Goal: Task Accomplishment & Management: Use online tool/utility

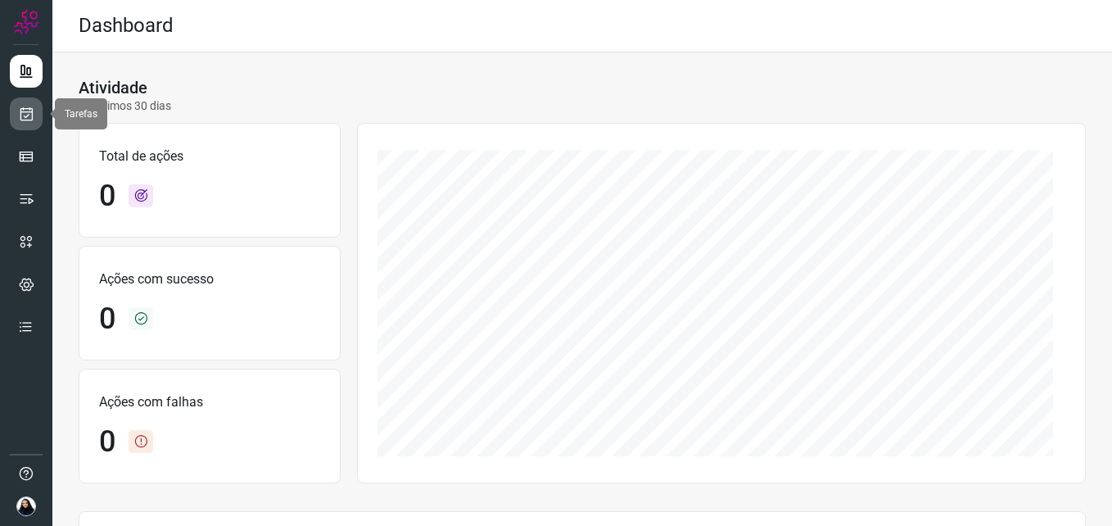
click at [25, 120] on icon at bounding box center [26, 114] width 17 height 16
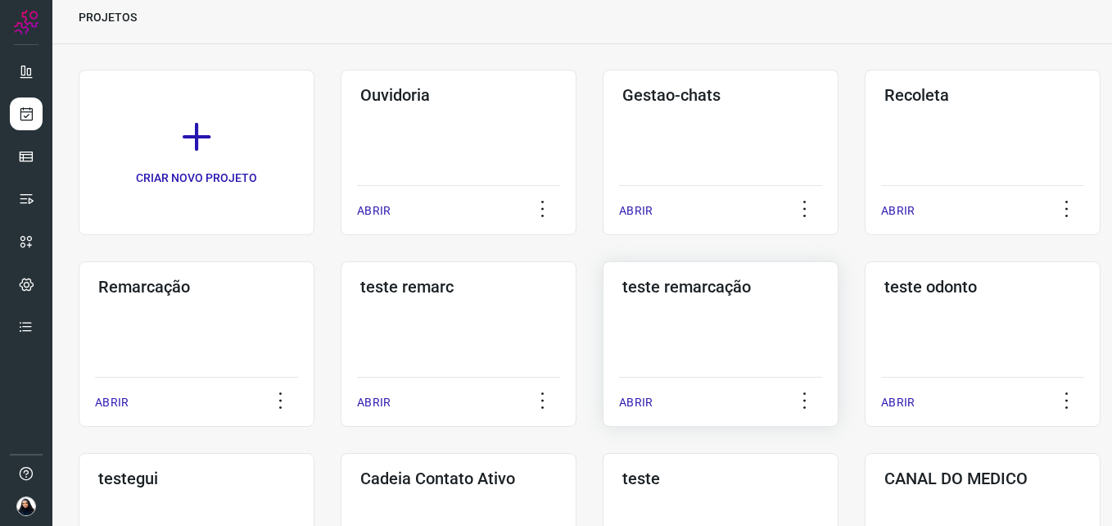
scroll to position [164, 0]
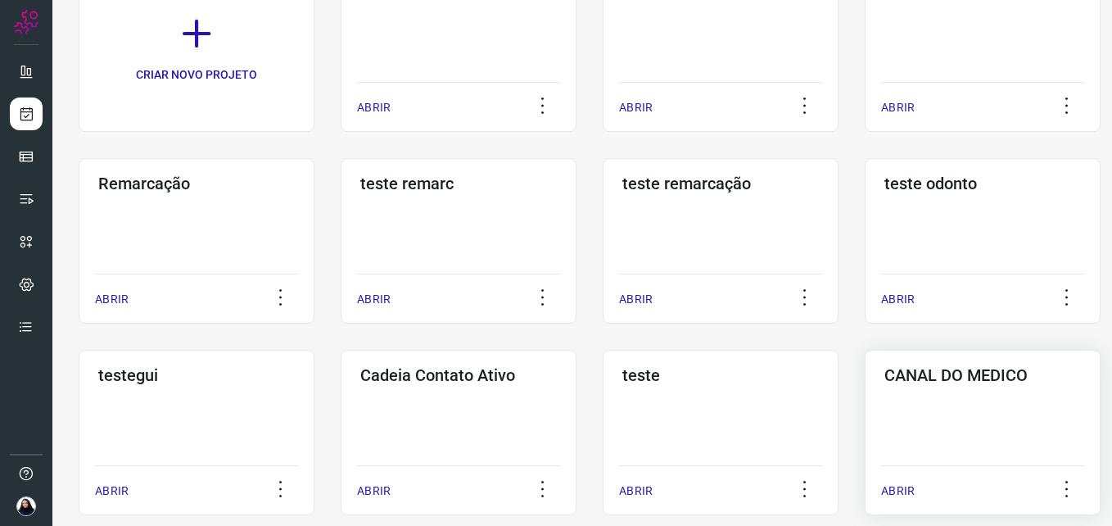
click at [897, 493] on p "ABRIR" at bounding box center [898, 490] width 34 height 17
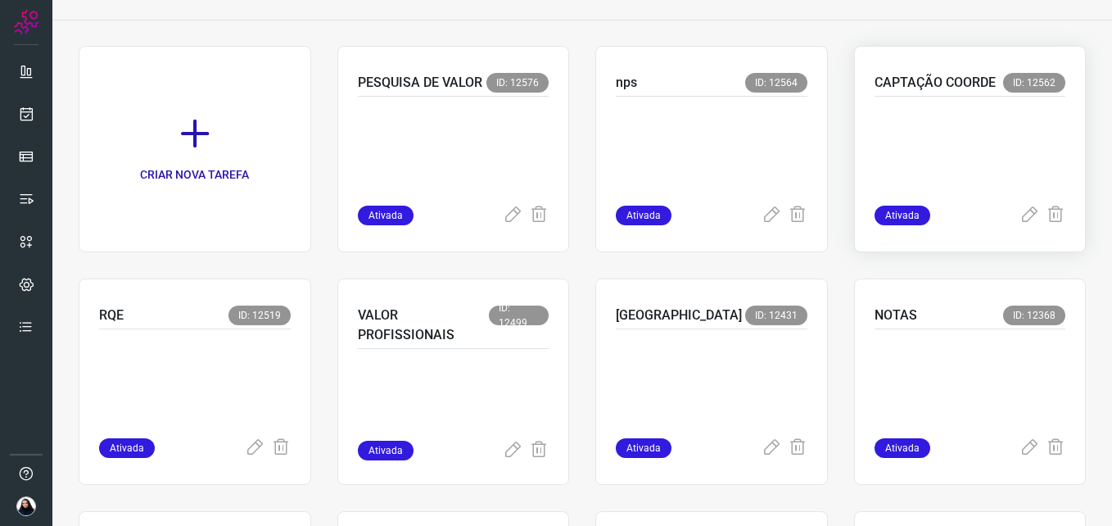
click at [882, 214] on span "Ativada" at bounding box center [902, 215] width 56 height 20
click at [941, 147] on p at bounding box center [970, 147] width 192 height 82
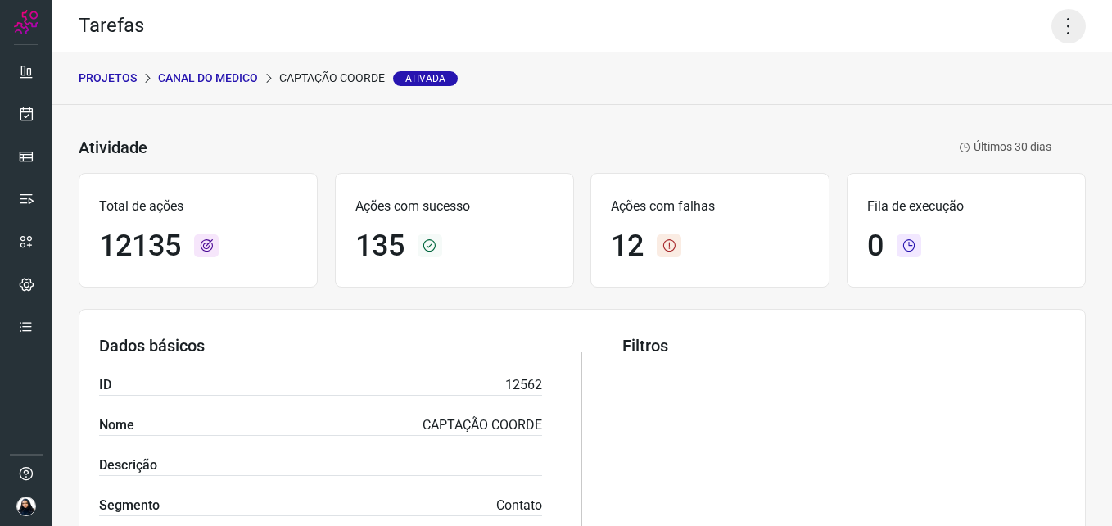
click at [1061, 32] on icon at bounding box center [1068, 26] width 34 height 34
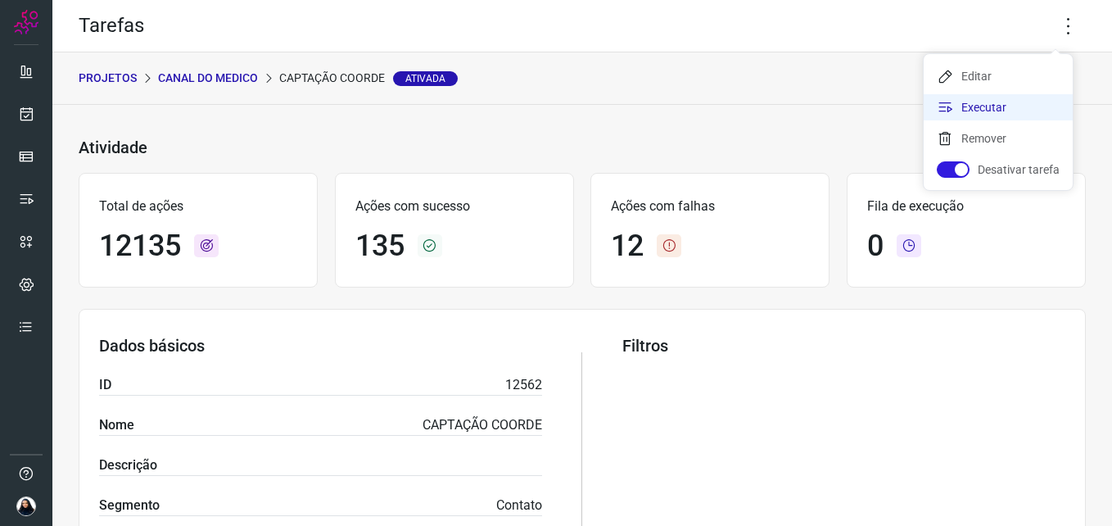
click at [1021, 96] on li "Executar" at bounding box center [997, 107] width 149 height 26
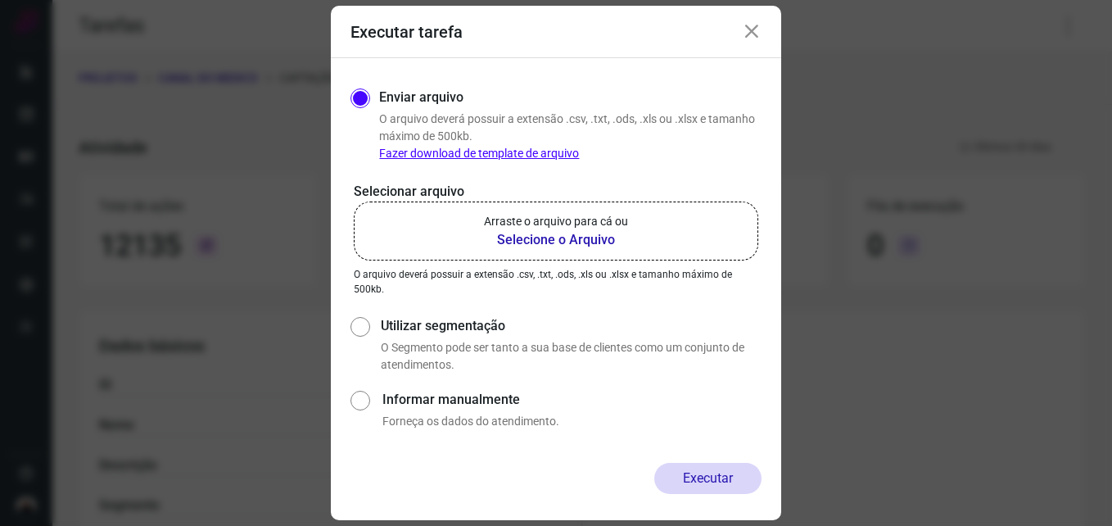
click at [545, 240] on b "Selecione o Arquivo" at bounding box center [556, 240] width 144 height 20
click at [0, 0] on input "Arraste o arquivo para cá ou Selecione o Arquivo" at bounding box center [0, 0] width 0 height 0
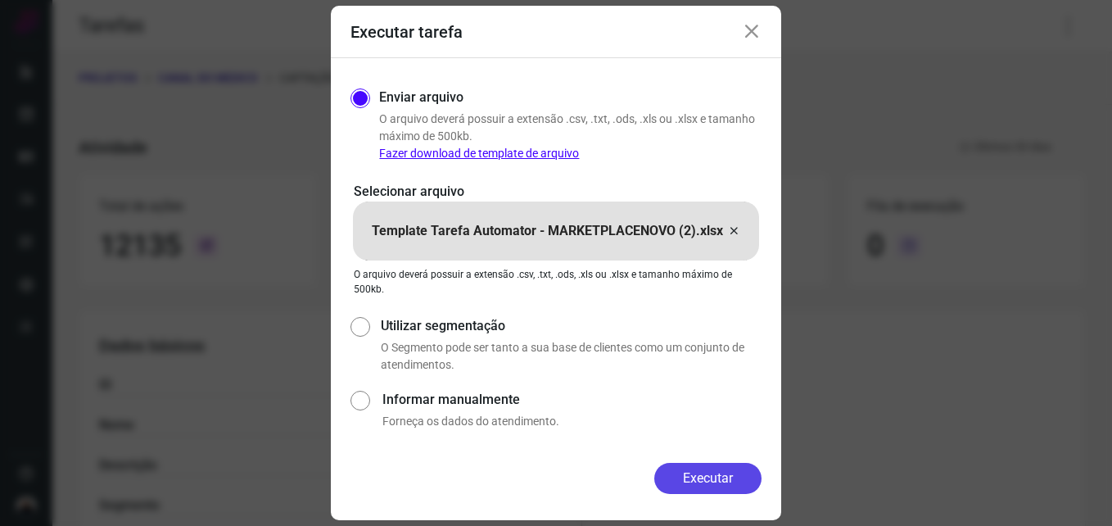
click at [709, 472] on button "Executar" at bounding box center [707, 477] width 107 height 31
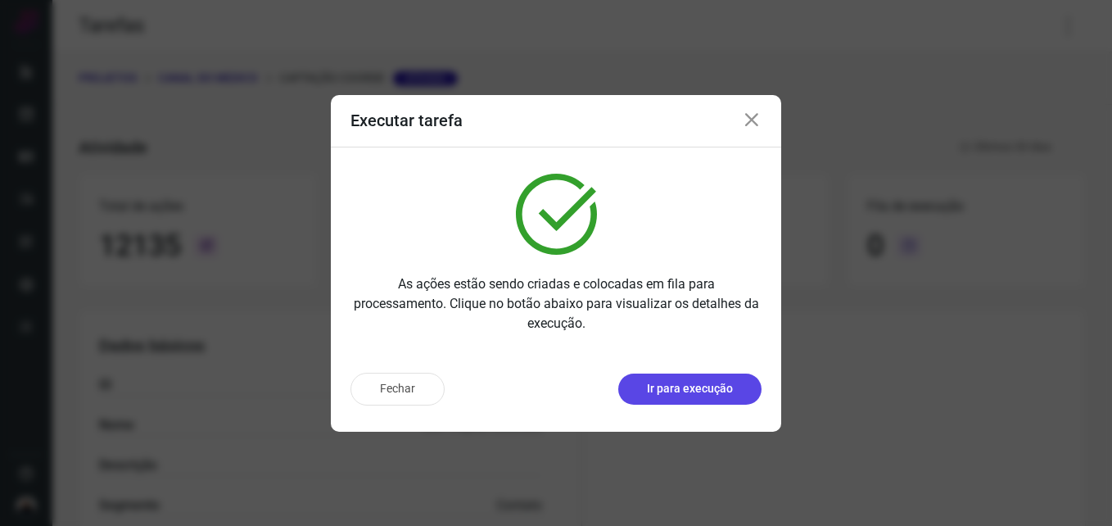
click at [699, 392] on p "Ir para execução" at bounding box center [690, 388] width 86 height 17
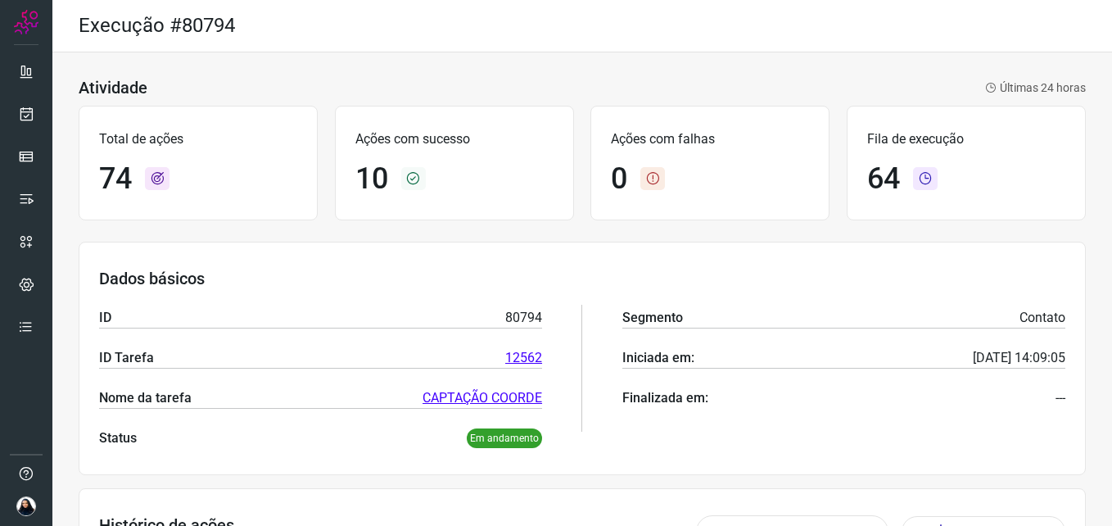
click at [919, 178] on icon at bounding box center [925, 178] width 25 height 23
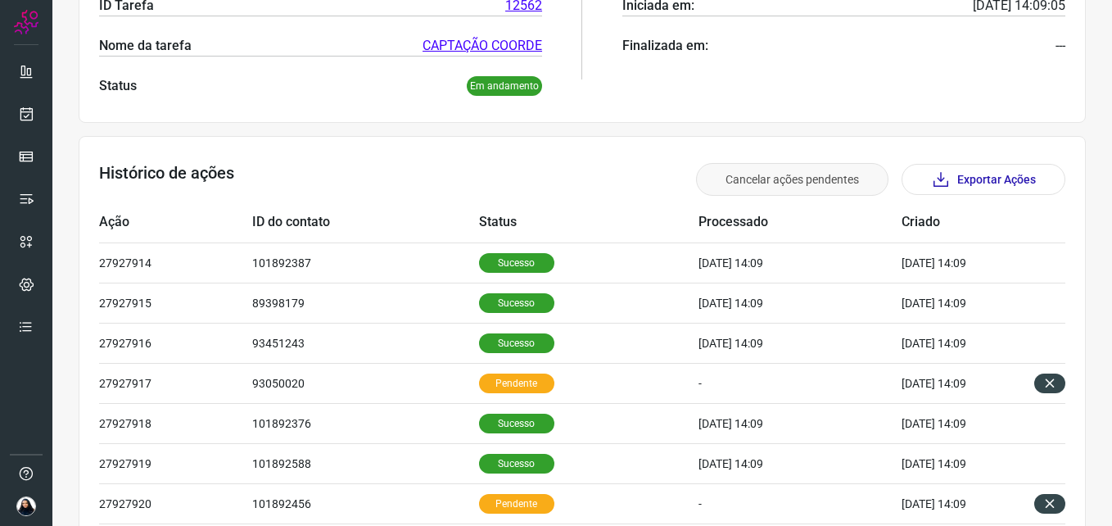
scroll to position [491, 0]
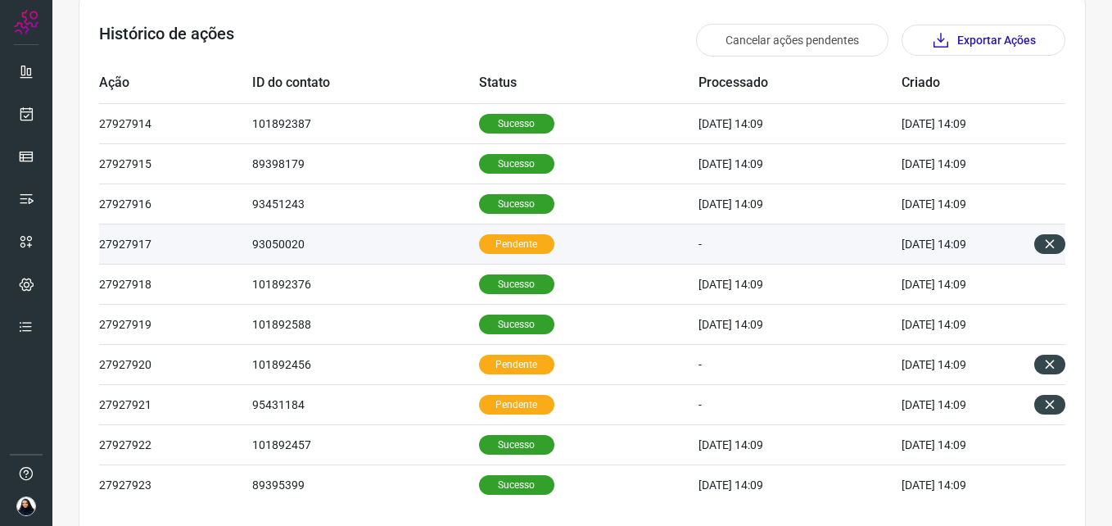
click at [698, 250] on td "-" at bounding box center [799, 243] width 203 height 40
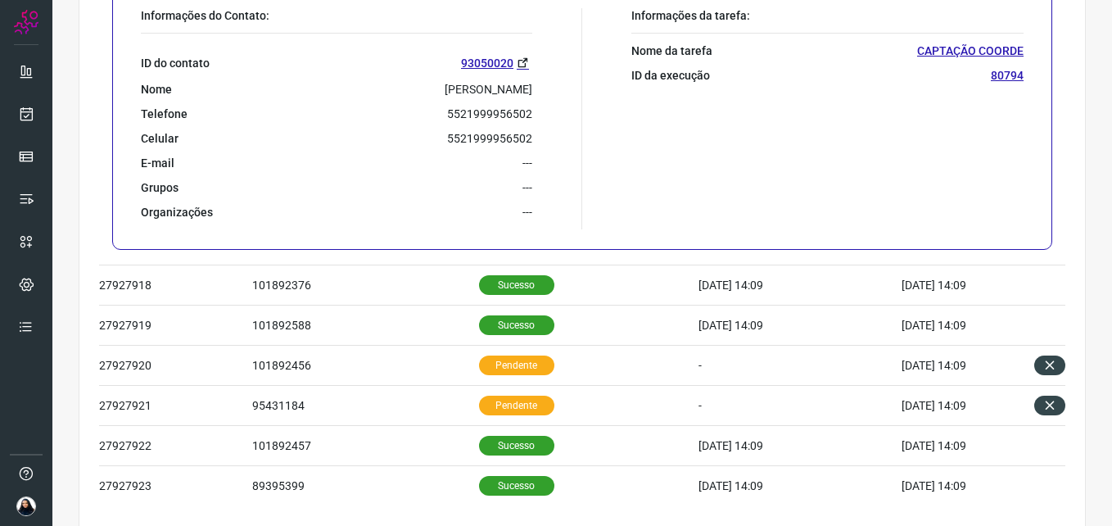
scroll to position [950, 0]
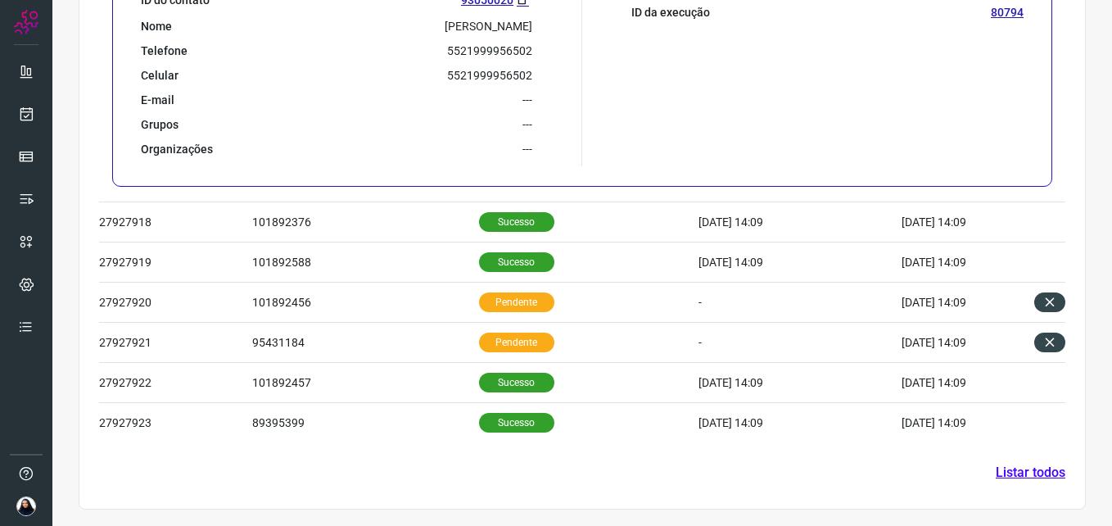
click at [1017, 470] on link "Listar todos" at bounding box center [1030, 472] width 70 height 20
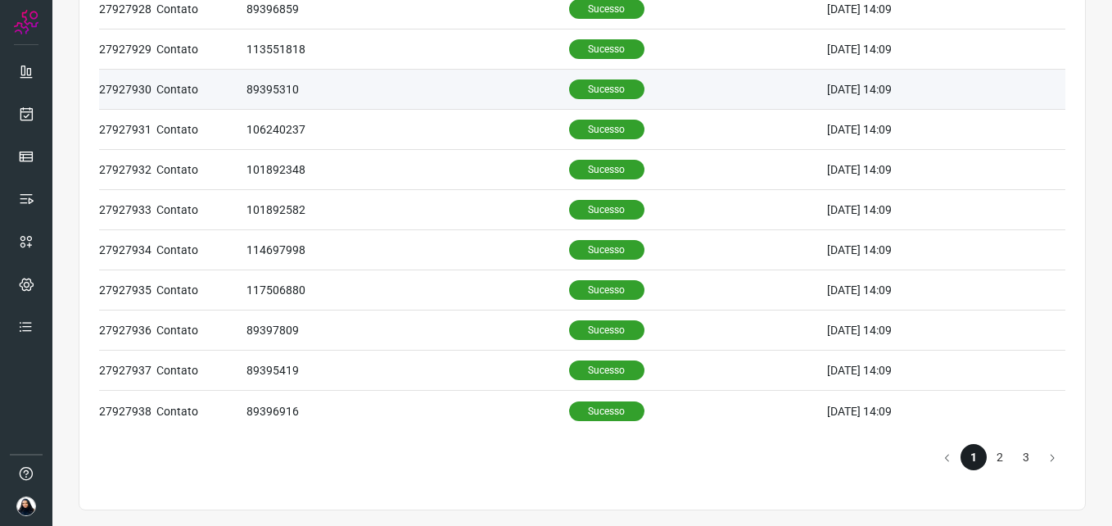
scroll to position [716, 0]
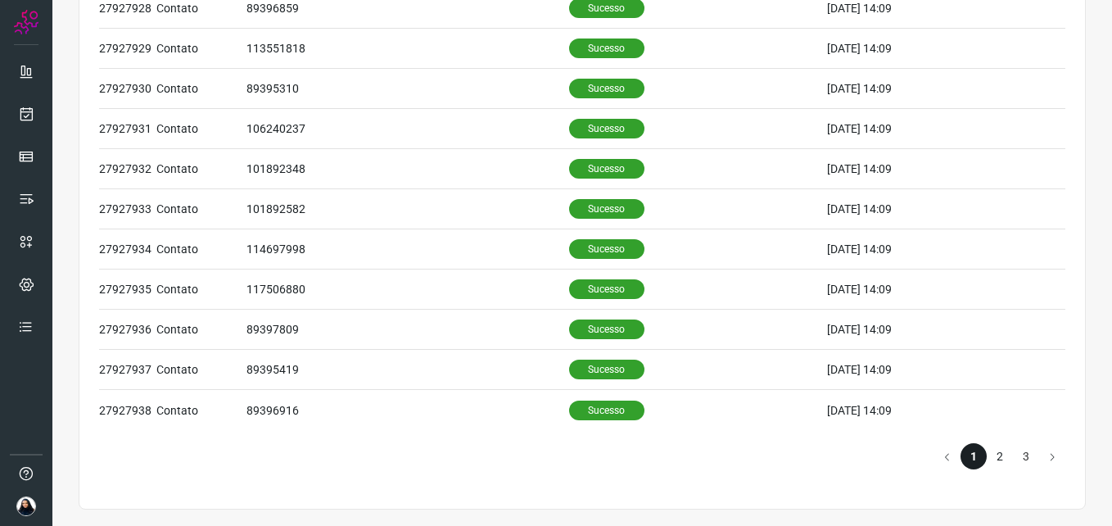
click at [986, 450] on li "2" at bounding box center [999, 456] width 26 height 26
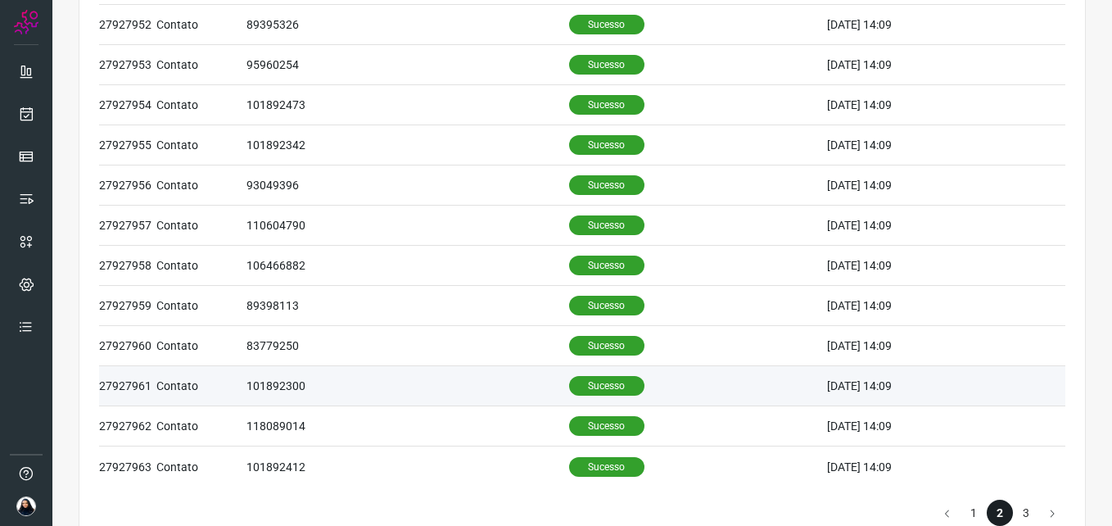
scroll to position [716, 0]
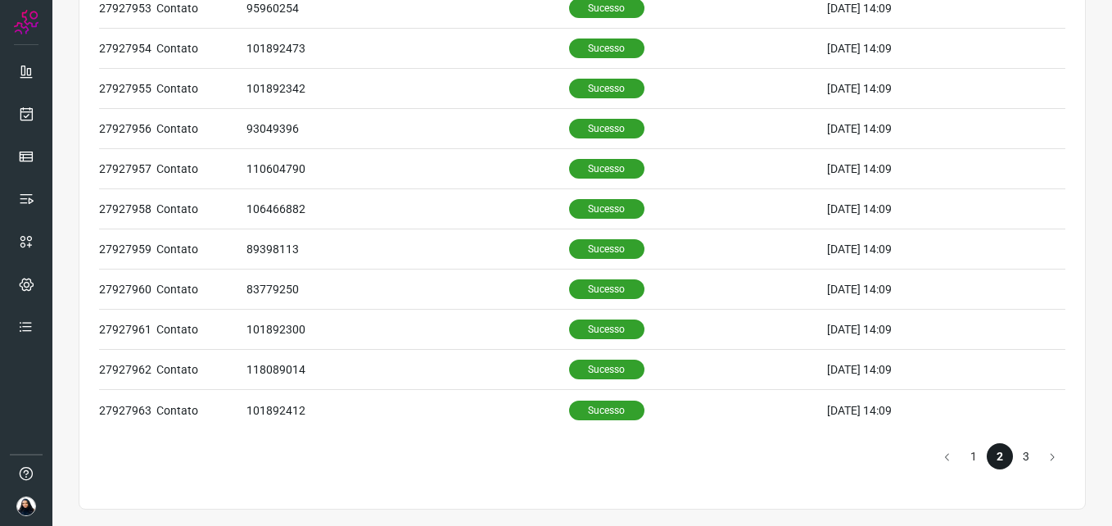
click at [1014, 455] on li "3" at bounding box center [1026, 456] width 26 height 26
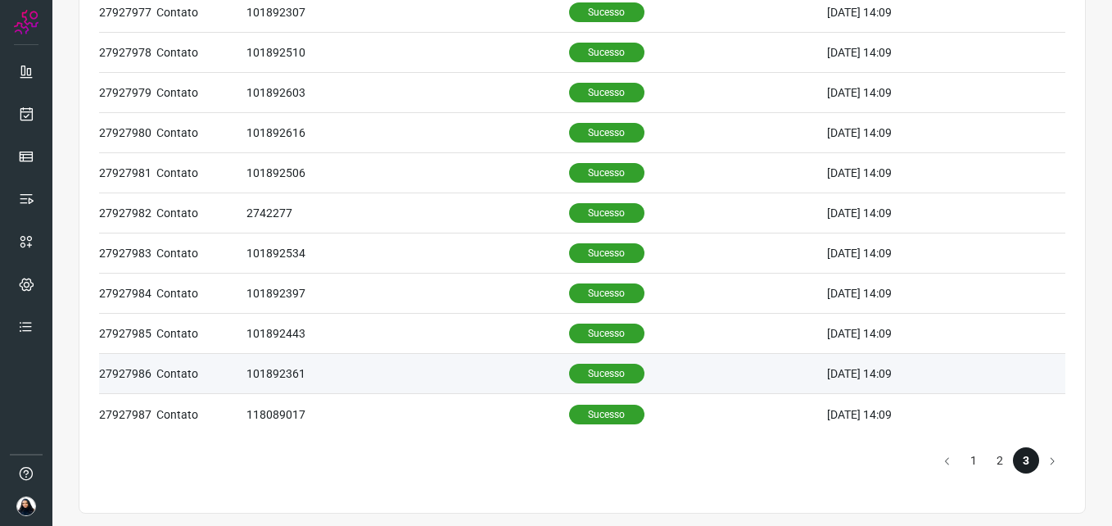
scroll to position [676, 0]
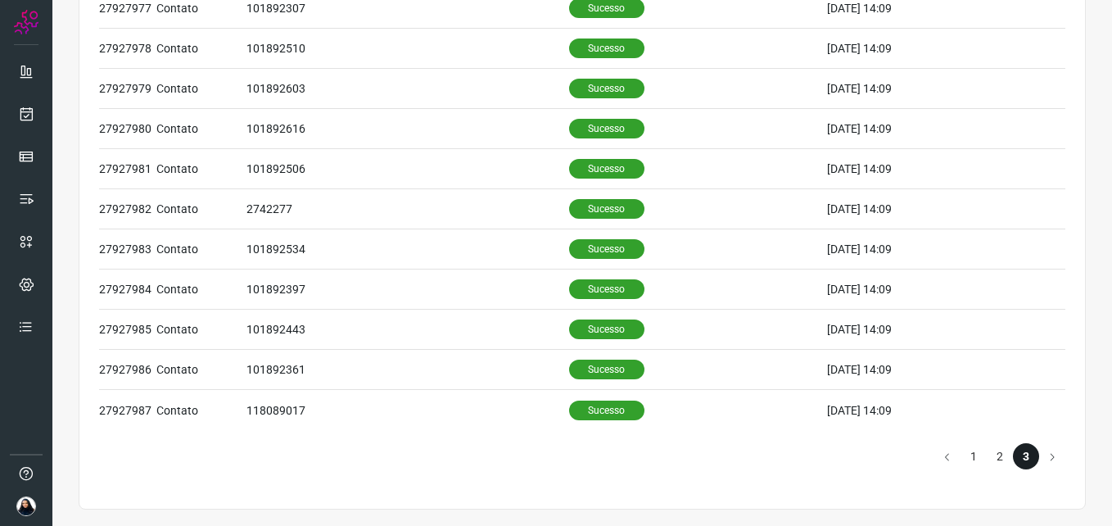
click at [936, 460] on button "Go to previous page" at bounding box center [947, 456] width 26 height 26
click at [936, 461] on button "Go to previous page" at bounding box center [947, 456] width 26 height 26
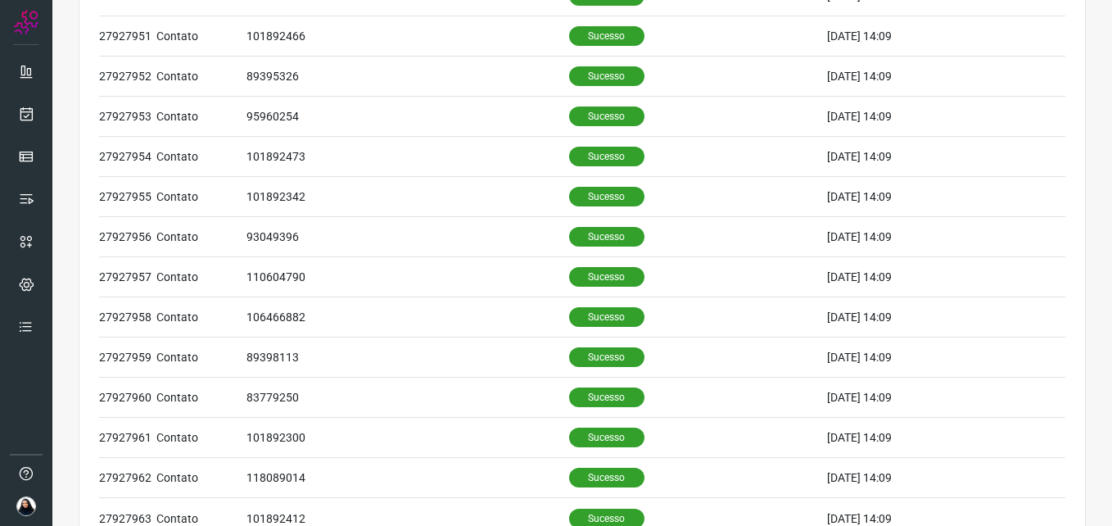
scroll to position [185, 0]
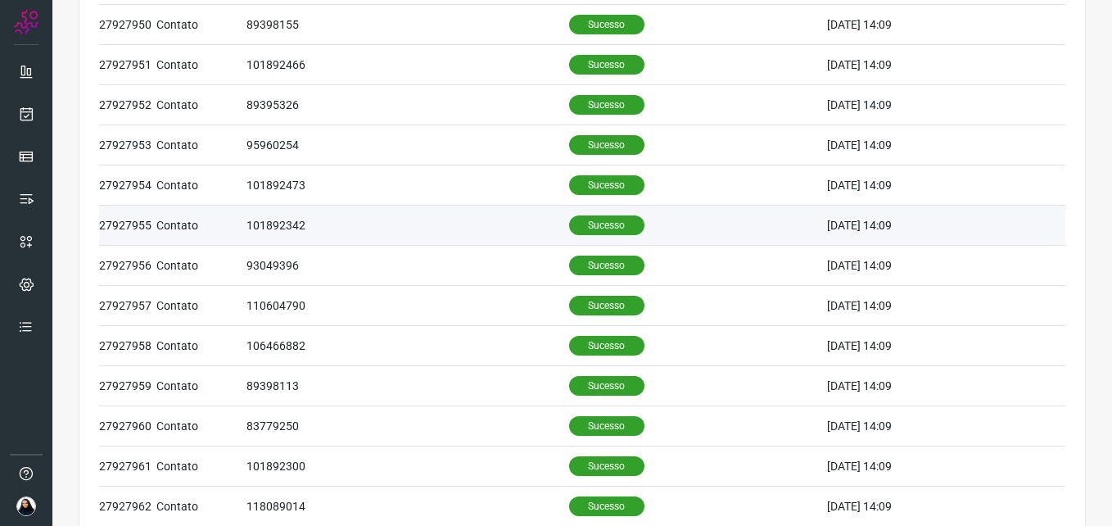
scroll to position [716, 0]
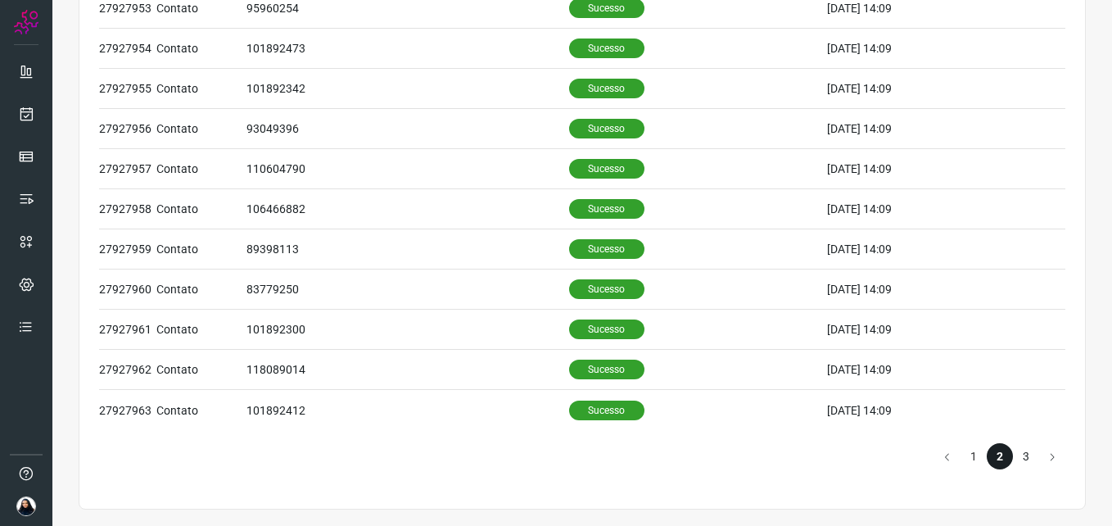
click at [1016, 450] on li "3" at bounding box center [1026, 456] width 26 height 26
click at [960, 458] on li "1" at bounding box center [973, 456] width 26 height 26
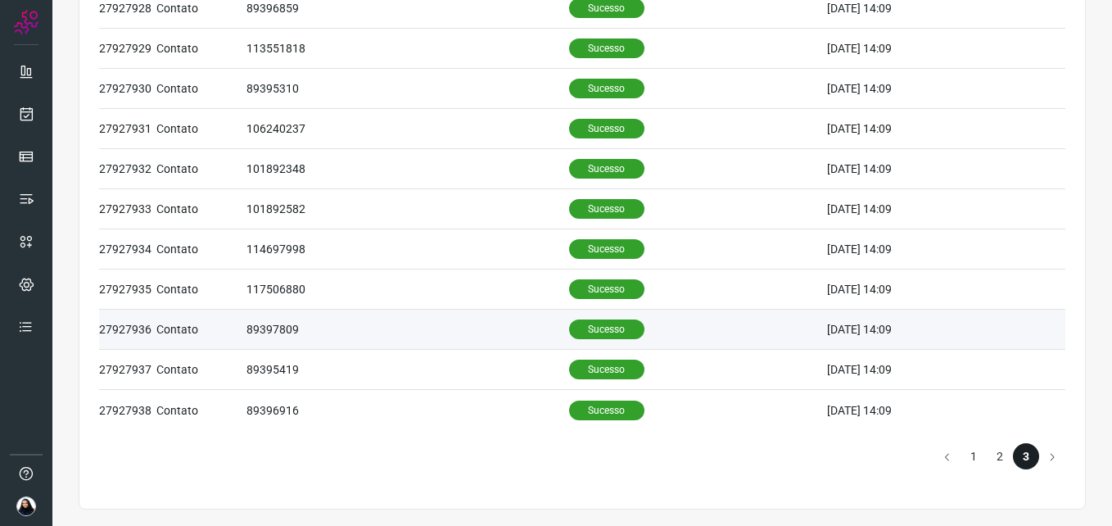
scroll to position [307, 0]
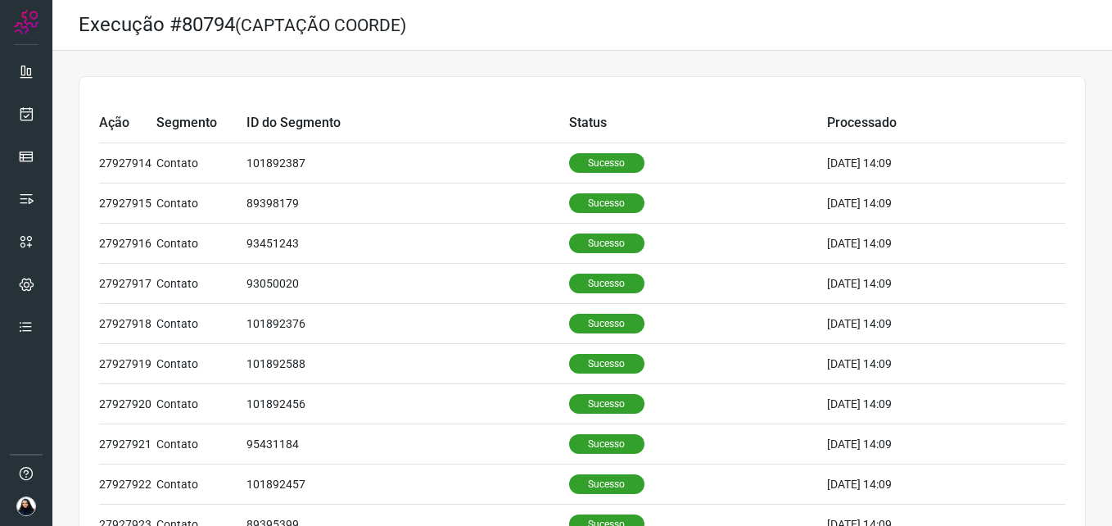
click at [159, 20] on h2 "Execução #80794 (CAPTAÇÃO COORDE)" at bounding box center [242, 25] width 327 height 24
click at [26, 112] on icon at bounding box center [26, 114] width 17 height 16
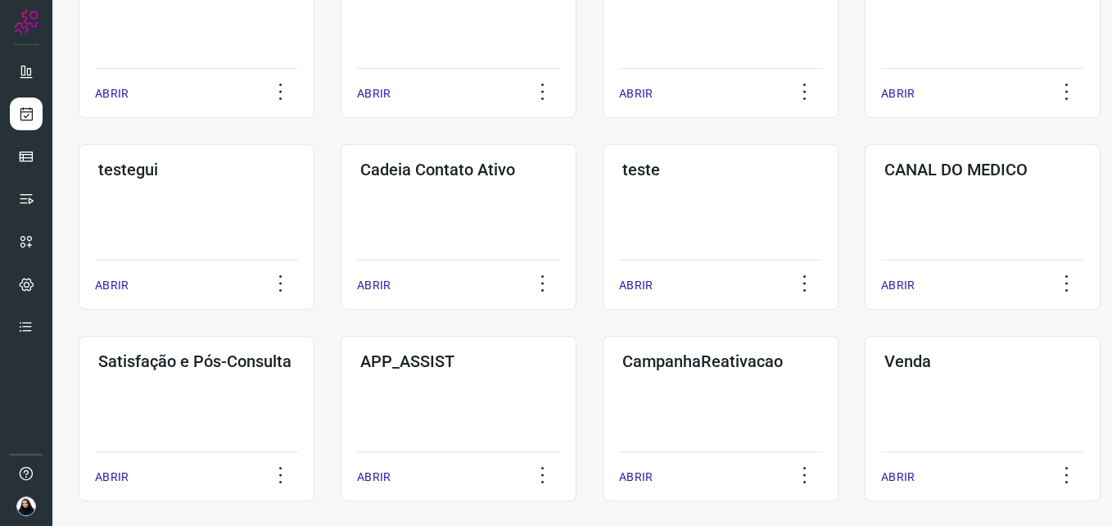
scroll to position [409, 0]
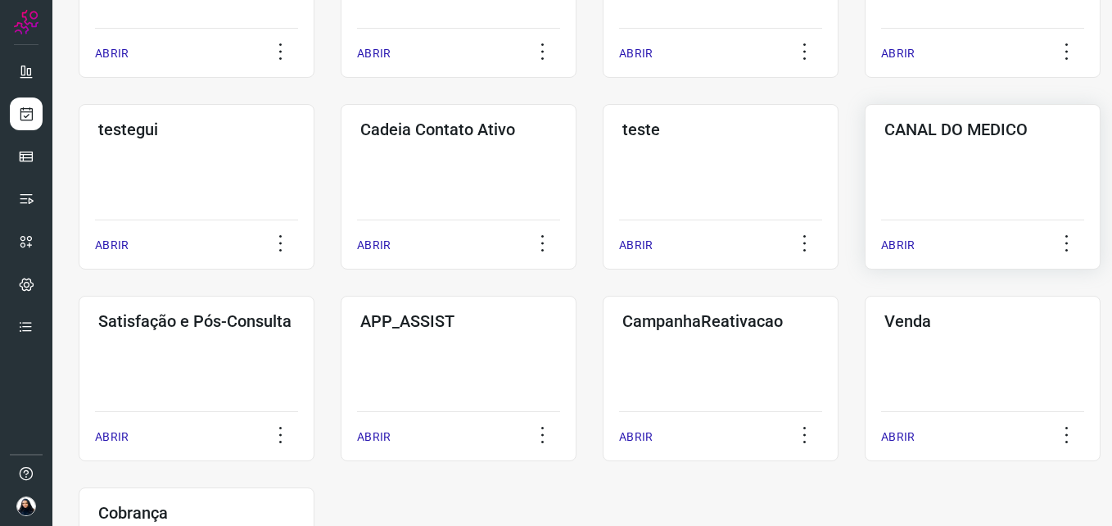
click at [314, 296] on div "CANAL DO MEDICO ABRIR" at bounding box center [197, 378] width 236 height 165
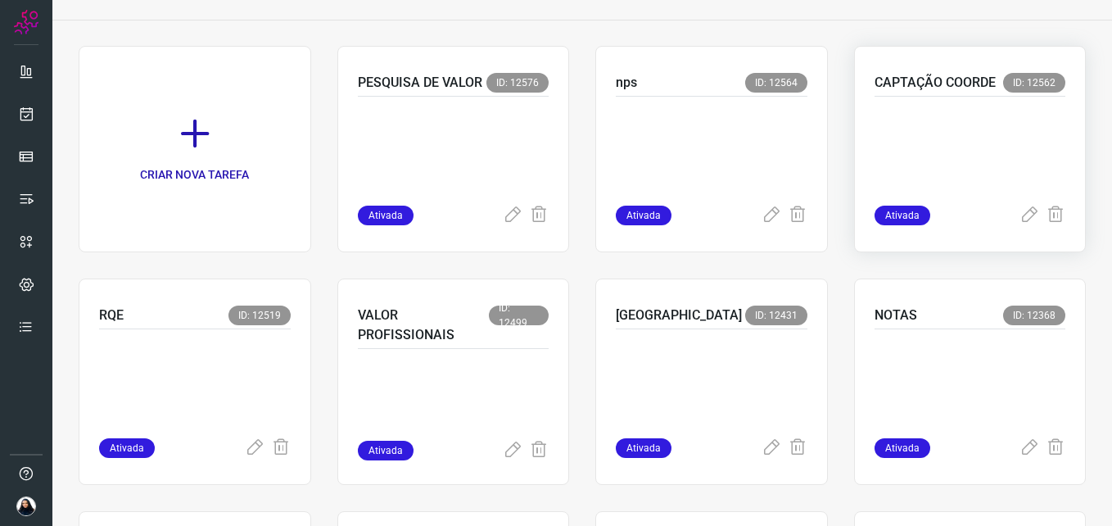
click at [900, 221] on span "Ativada" at bounding box center [902, 215] width 56 height 20
click at [946, 162] on p at bounding box center [970, 147] width 192 height 82
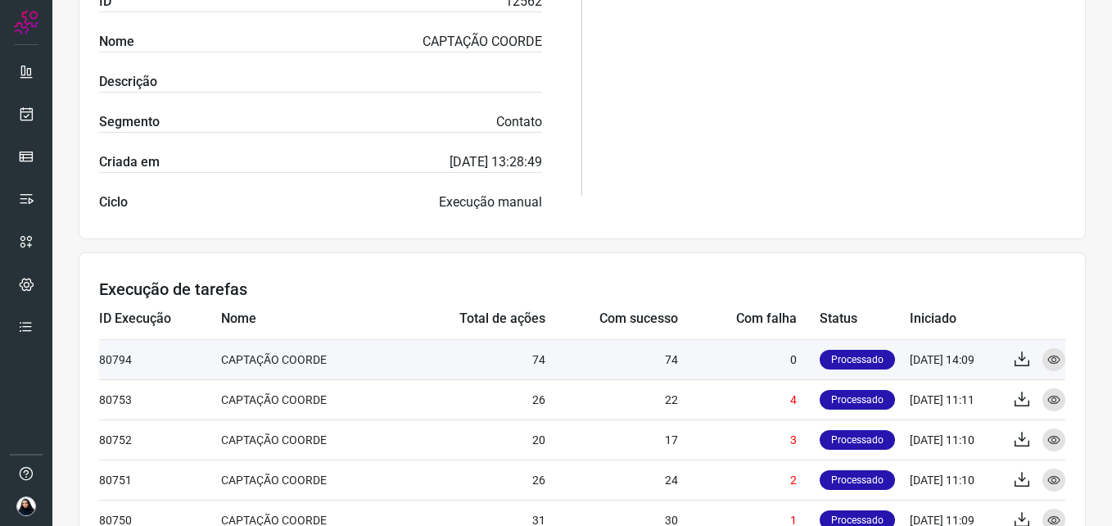
scroll to position [412, 0]
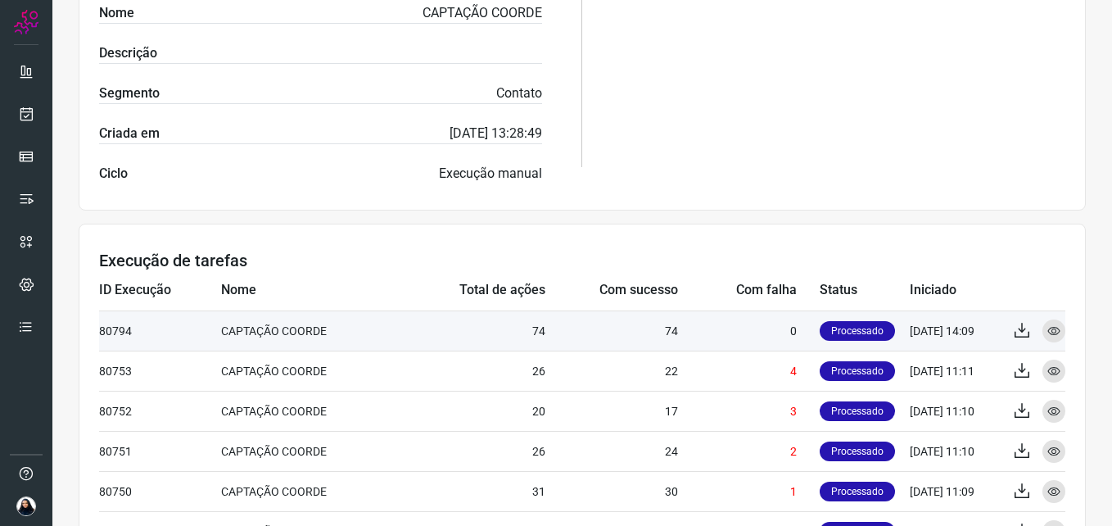
click at [642, 336] on td "74" at bounding box center [611, 330] width 133 height 40
click at [1047, 329] on icon at bounding box center [1053, 330] width 13 height 13
